Goal: Connect with others: Connect with other users

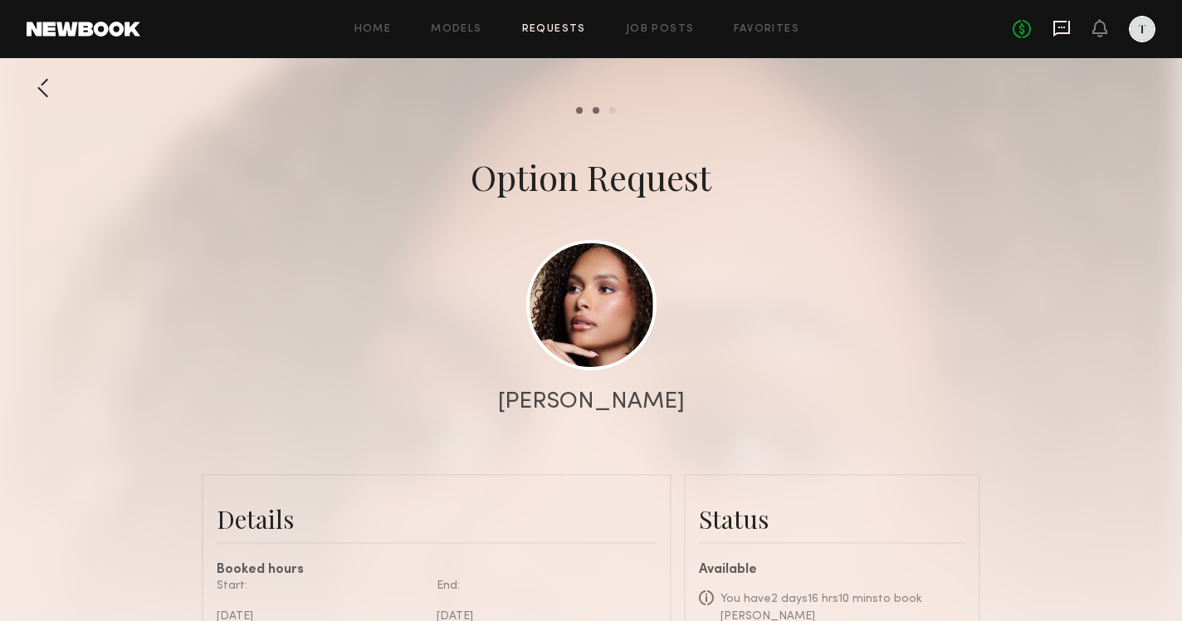
click at [1057, 28] on icon at bounding box center [1062, 28] width 18 height 18
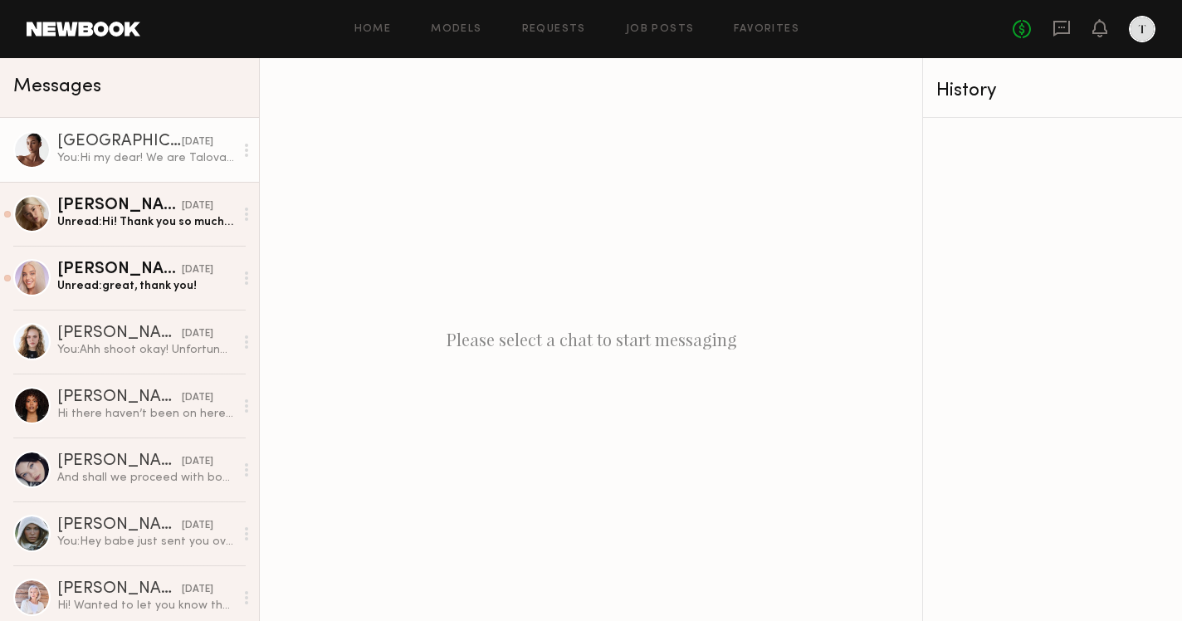
click at [182, 141] on div "yesterday" at bounding box center [198, 142] width 32 height 16
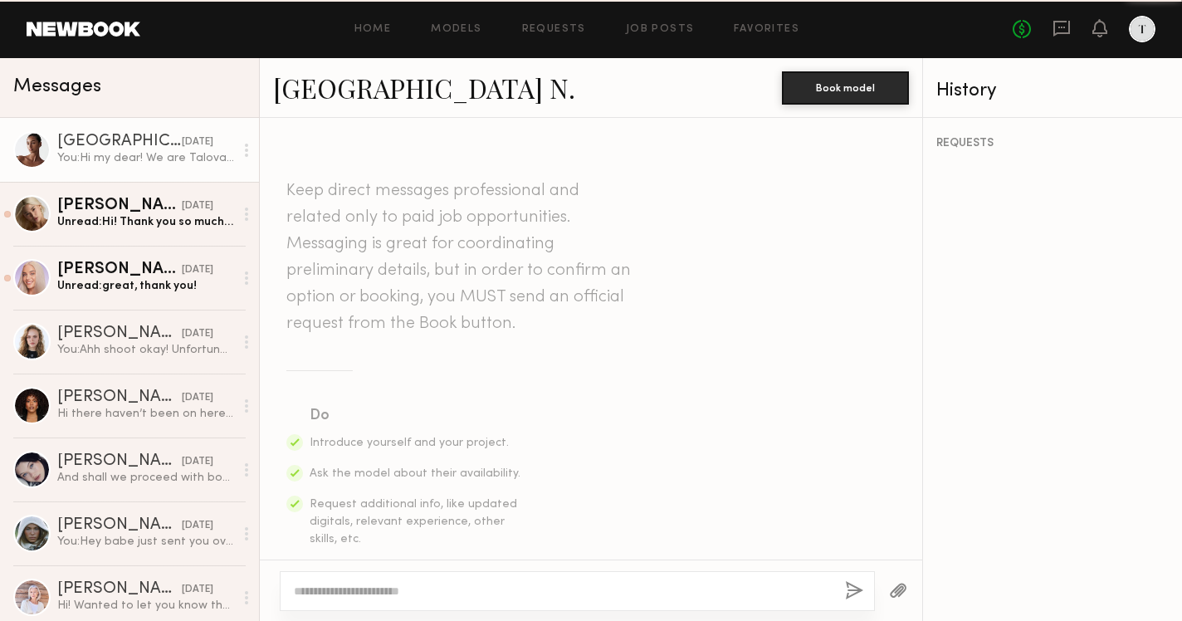
scroll to position [843, 0]
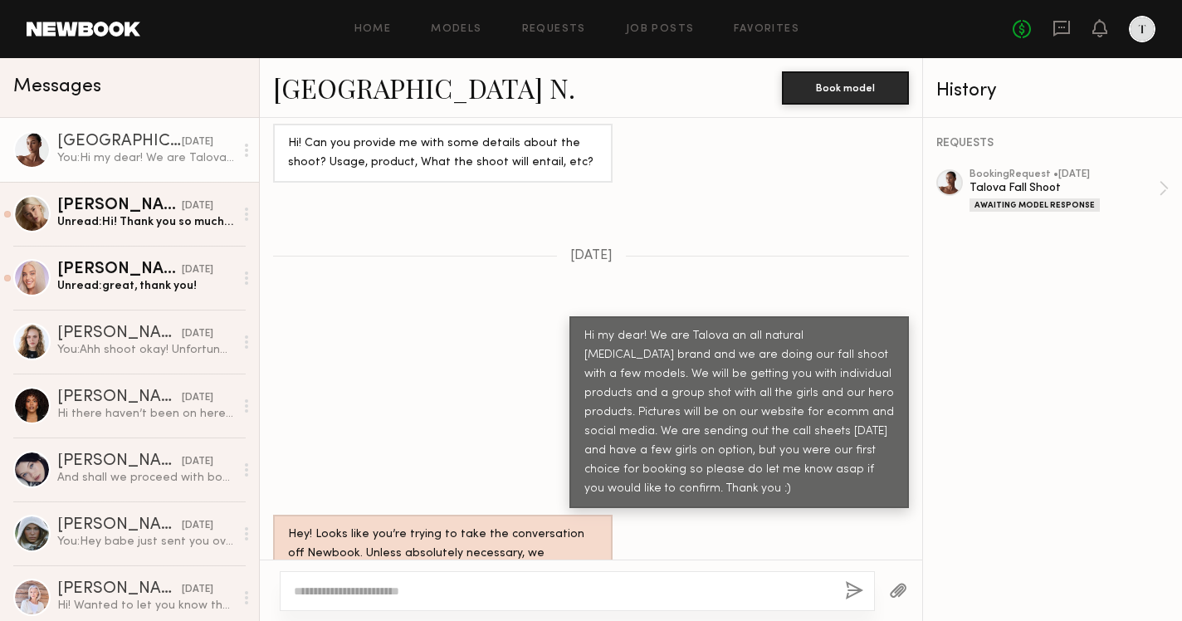
click at [322, 89] on link "Paris N." at bounding box center [424, 88] width 302 height 36
click at [381, 22] on div "Home Models Requests Job Posts Favorites Sign Out No fees up to $5,000" at bounding box center [647, 29] width 1015 height 27
click at [379, 37] on div "Home Models Requests Job Posts Favorites Sign Out No fees up to $5,000" at bounding box center [647, 29] width 1015 height 27
click at [467, 24] on link "Models" at bounding box center [456, 29] width 51 height 11
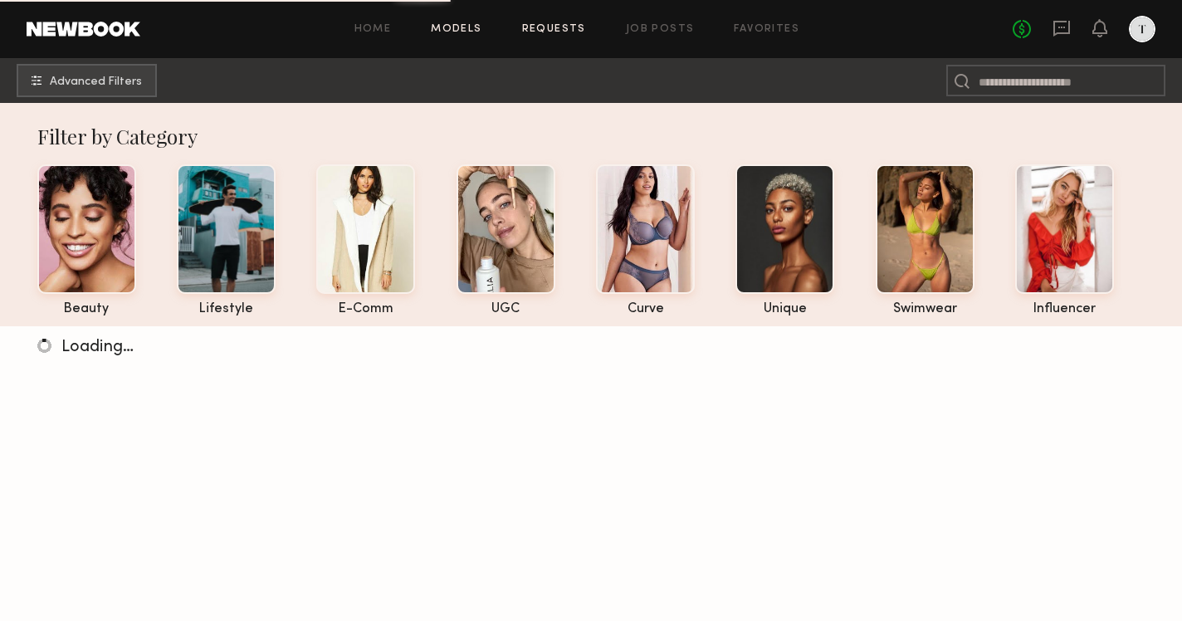
click at [531, 27] on link "Requests" at bounding box center [554, 29] width 64 height 11
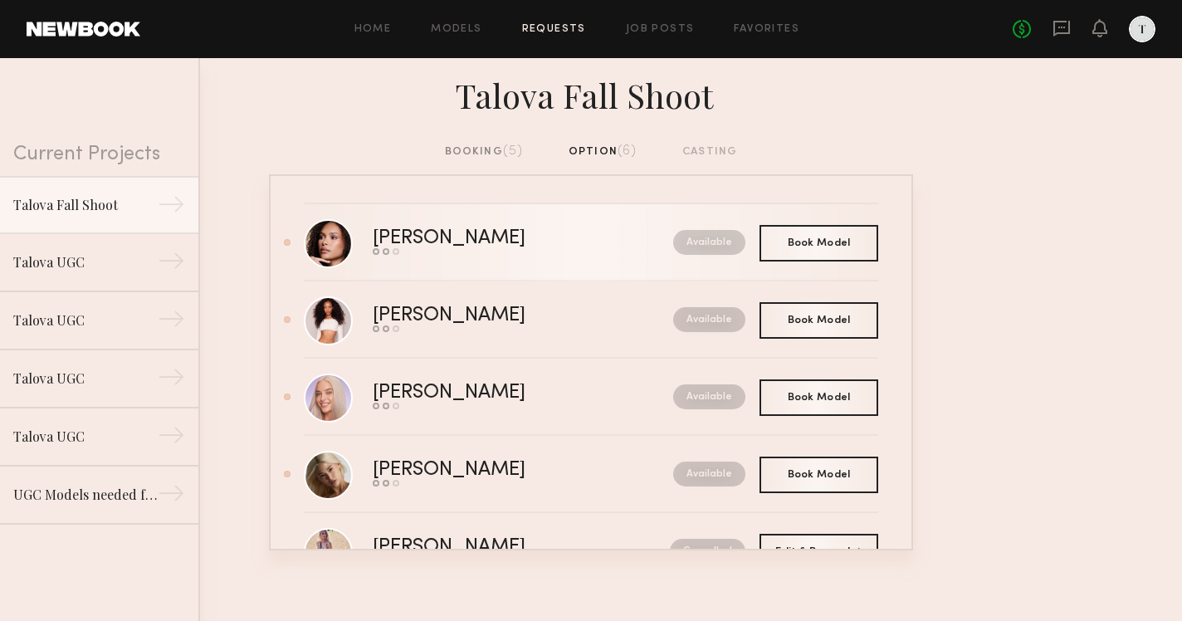
click at [436, 223] on link "Hailey B. Send request Model response Book model Available" at bounding box center [591, 242] width 575 height 77
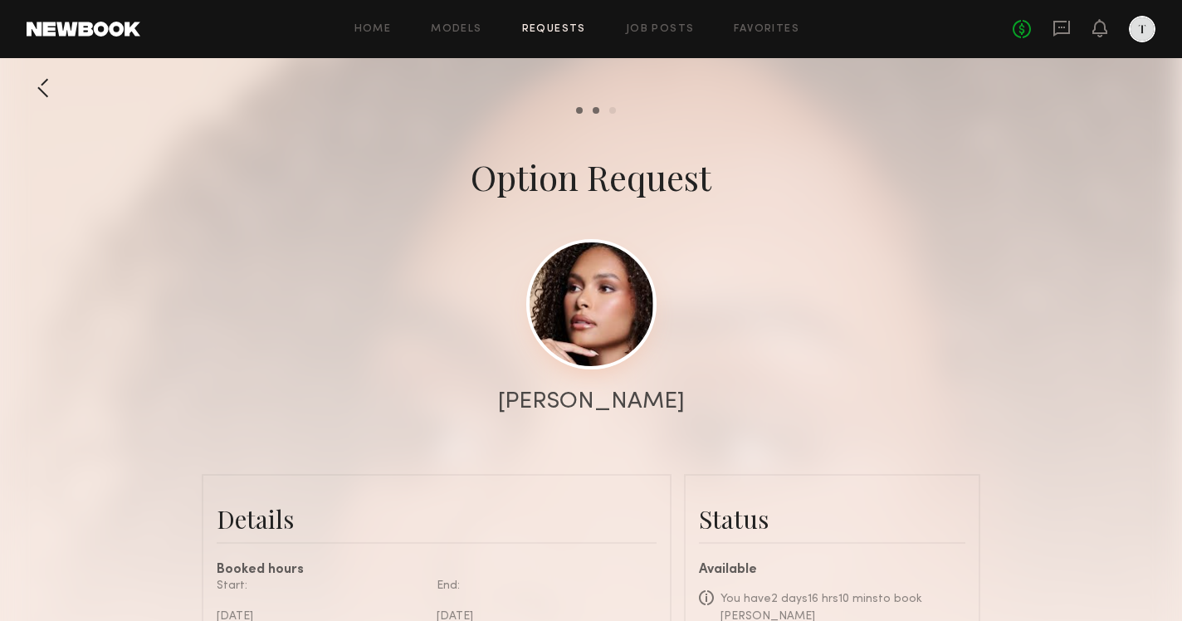
click at [570, 290] on link at bounding box center [591, 304] width 130 height 130
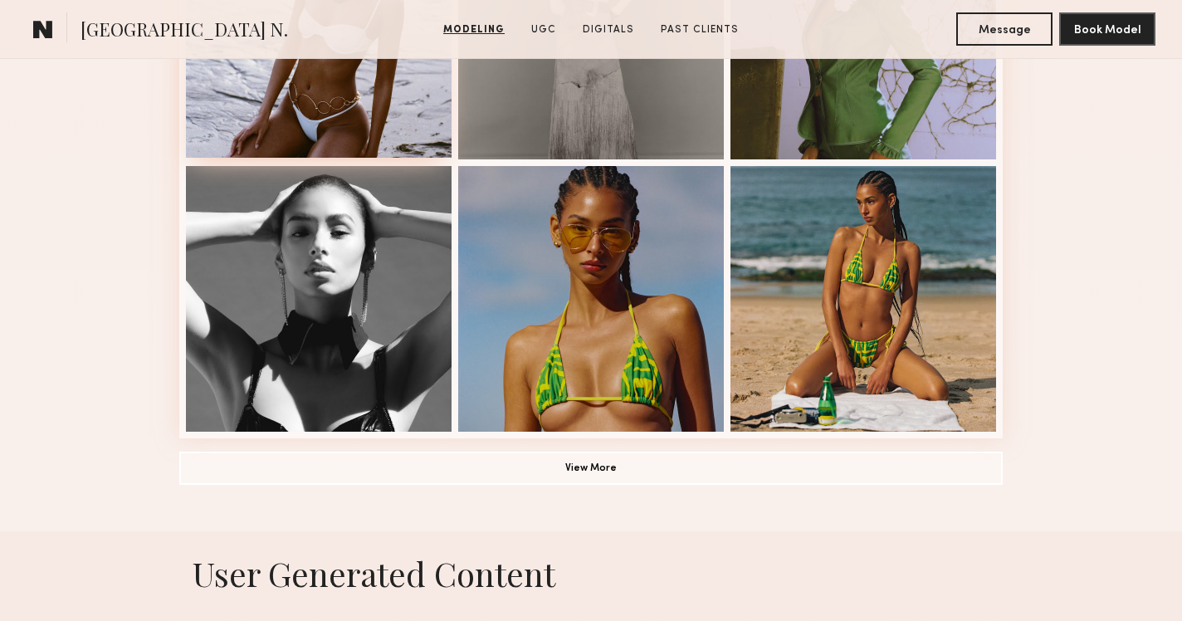
scroll to position [1197, 0]
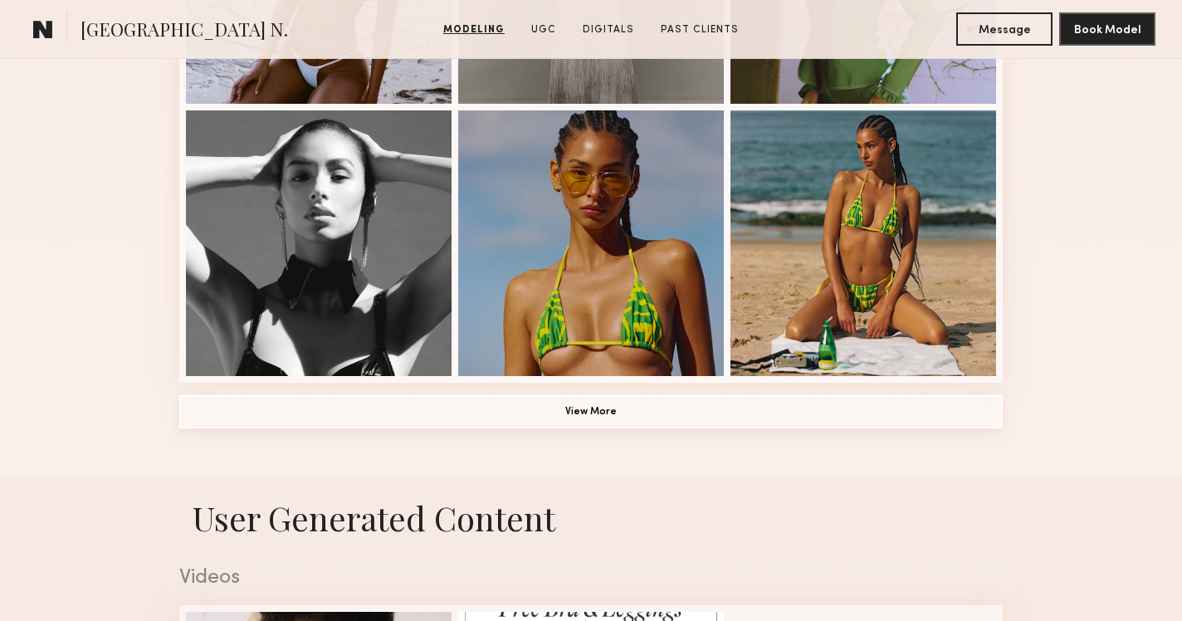
click at [528, 402] on button "View More" at bounding box center [591, 411] width 824 height 33
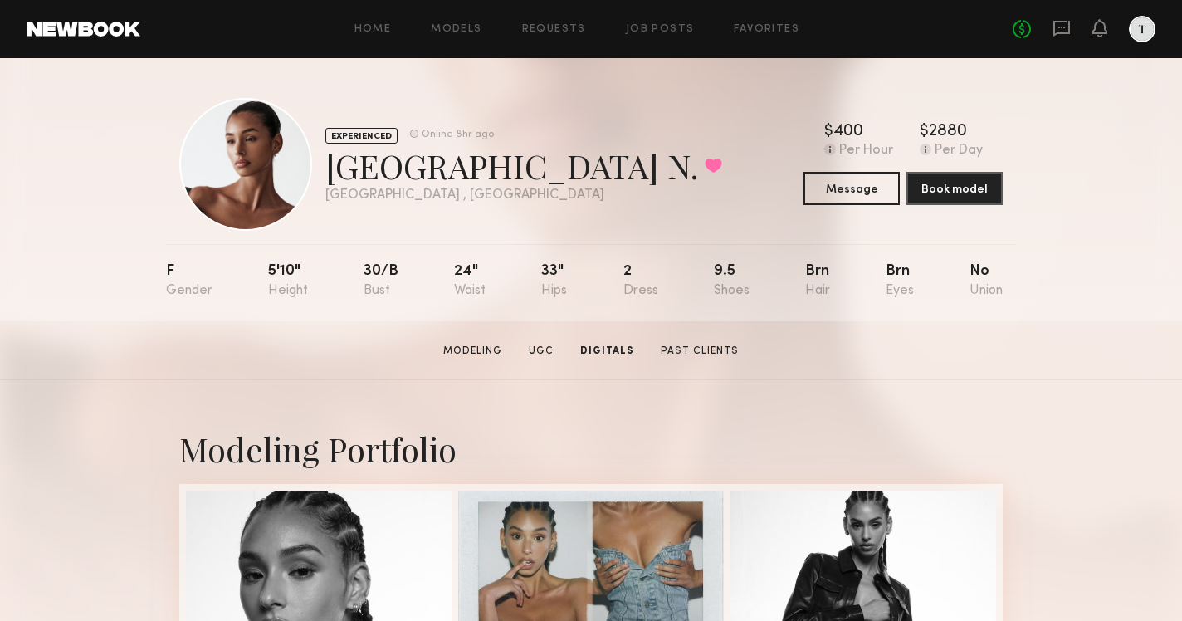
scroll to position [0, 0]
